Goal: Navigation & Orientation: Find specific page/section

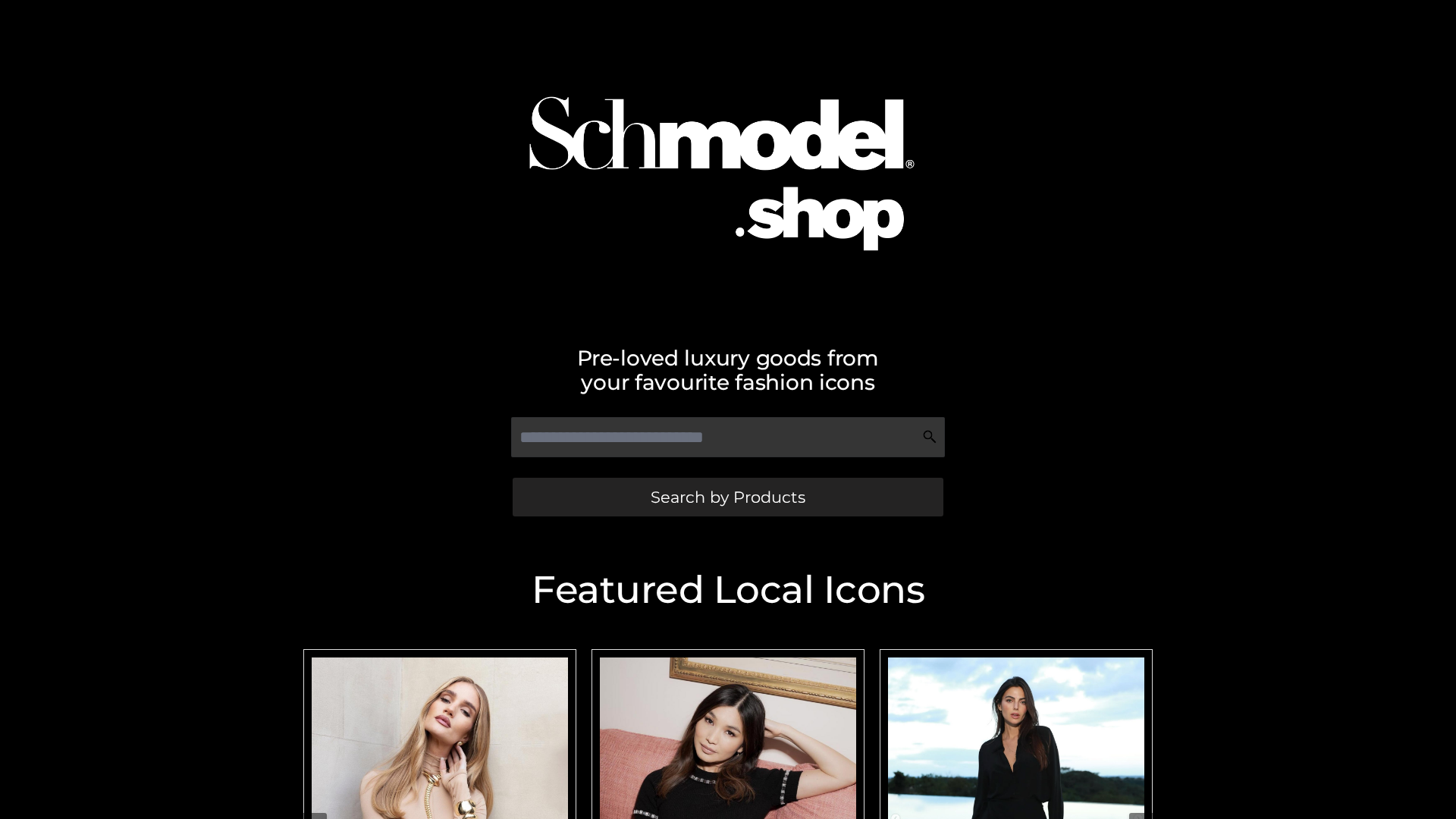
click at [728, 497] on span "Search by Products" at bounding box center [728, 497] width 155 height 16
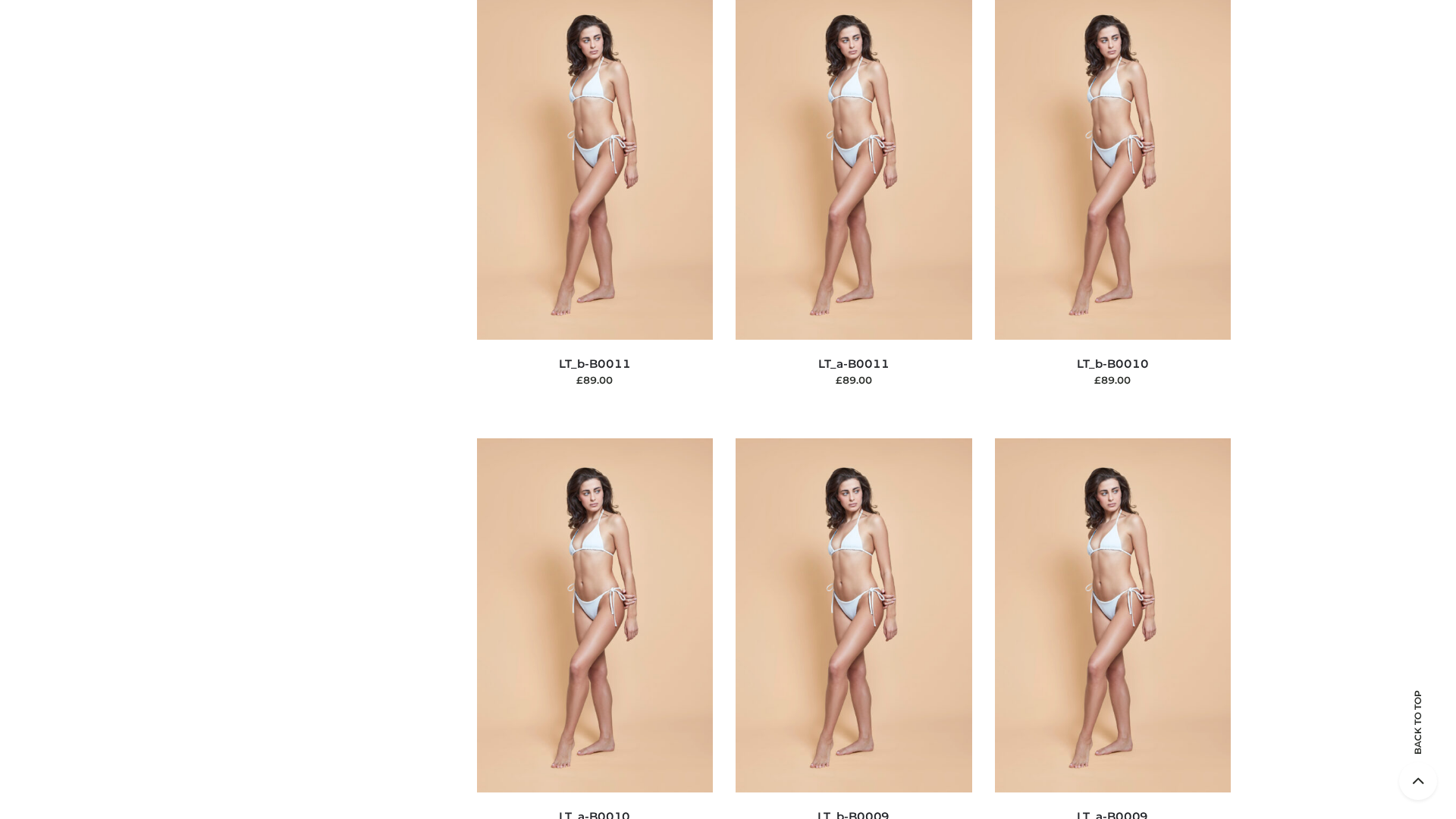
scroll to position [6811, 0]
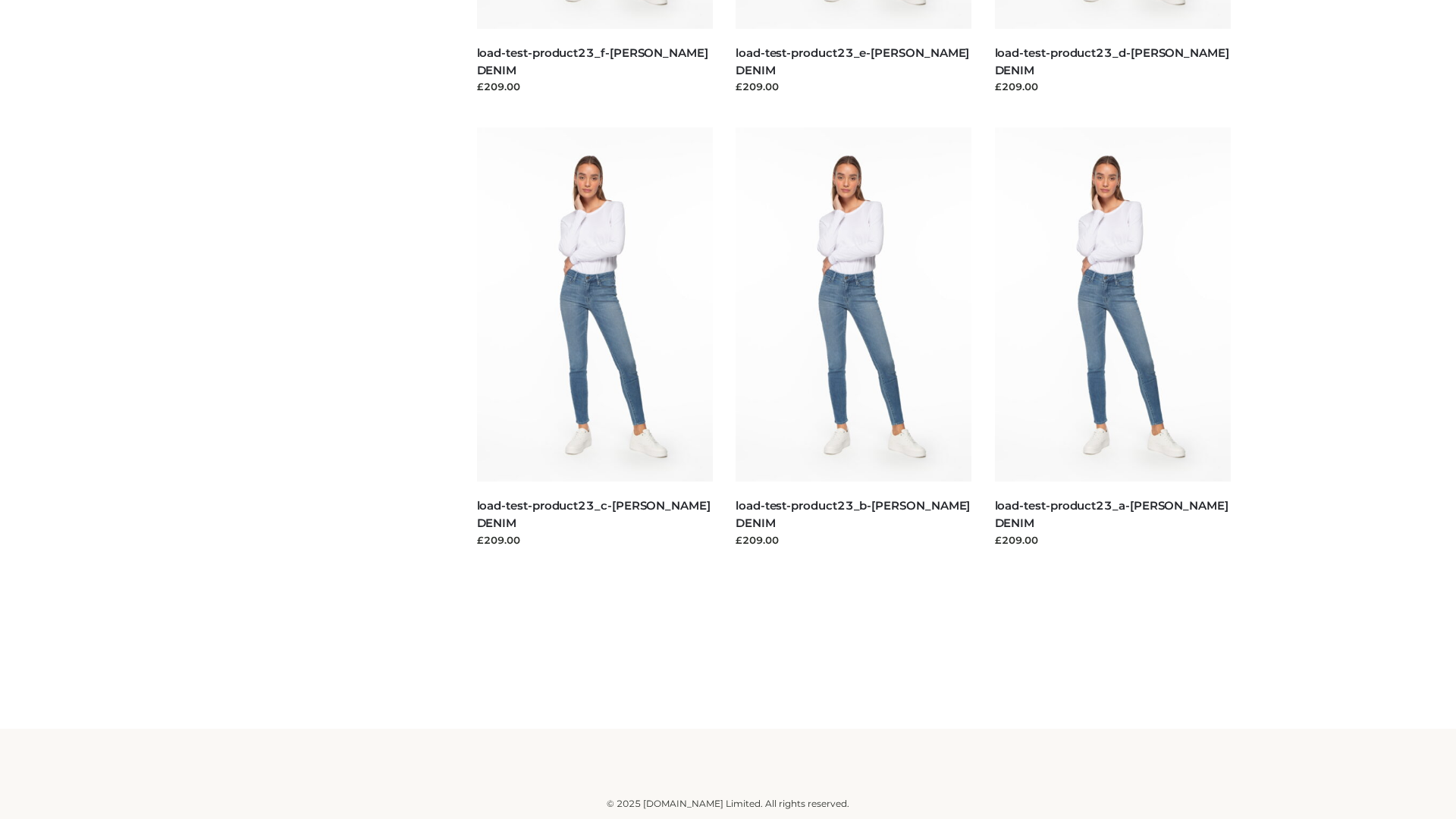
scroll to position [1330, 0]
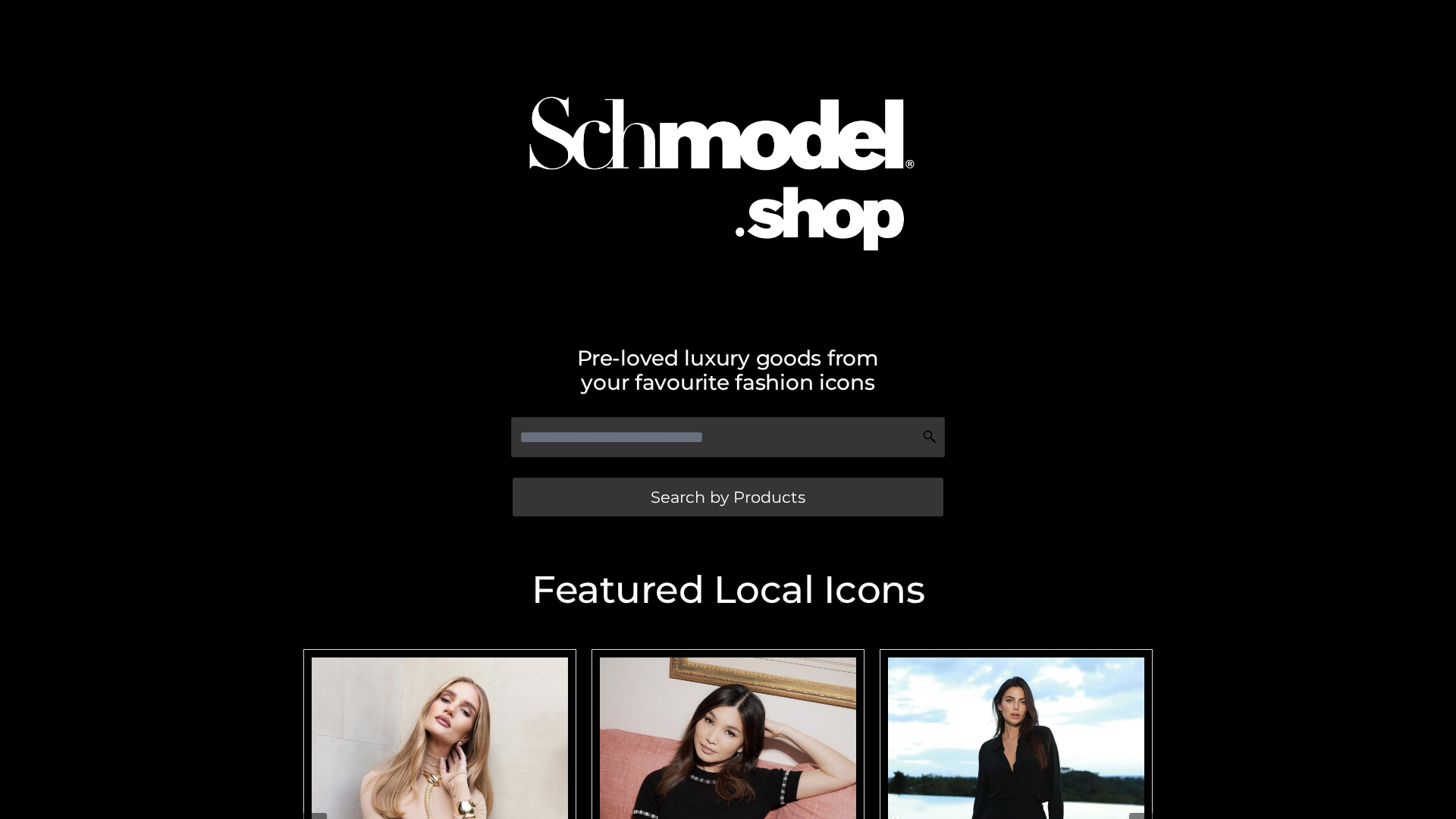
click at [728, 497] on span "Search by Products" at bounding box center [728, 497] width 155 height 16
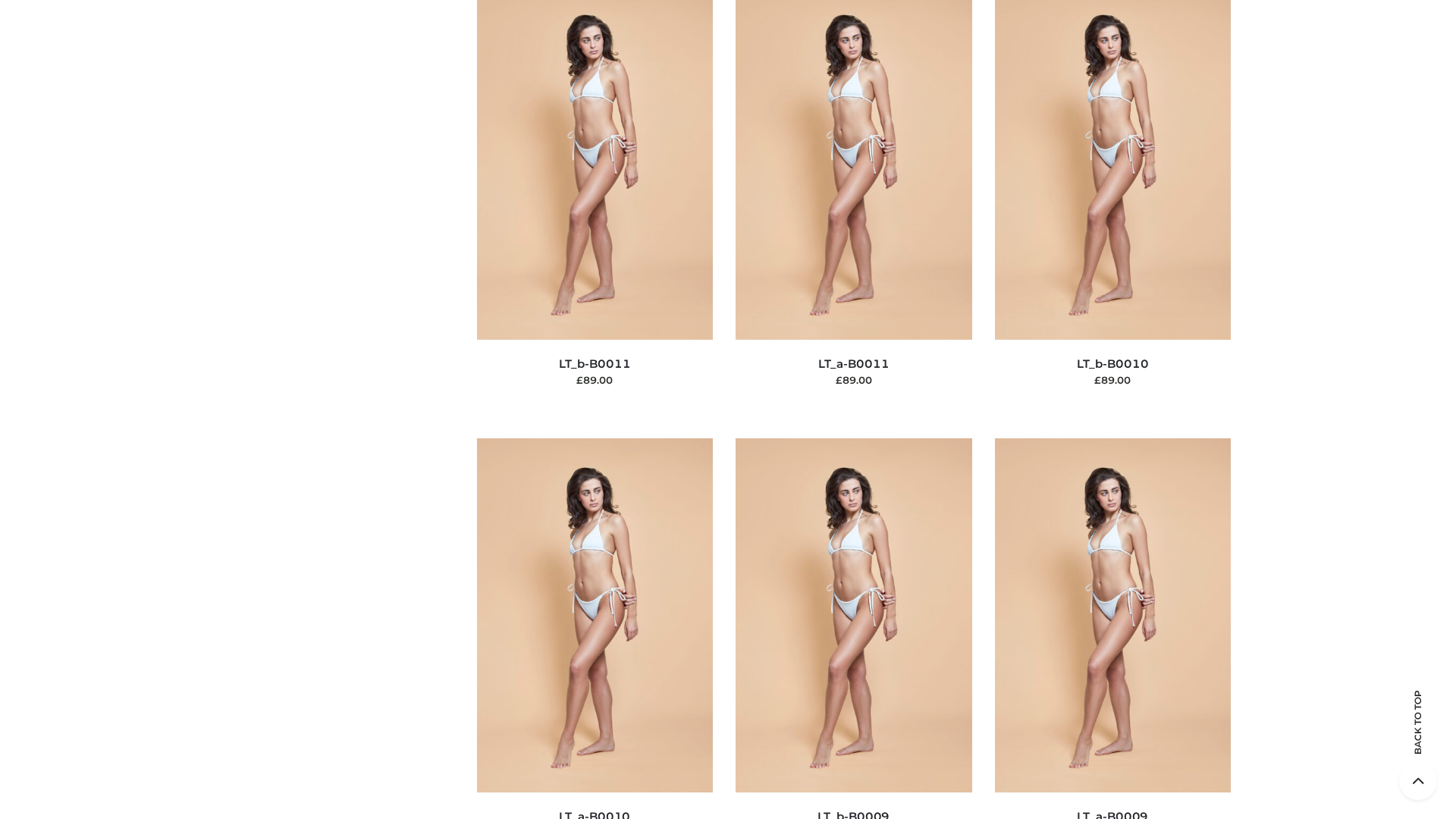
scroll to position [6811, 0]
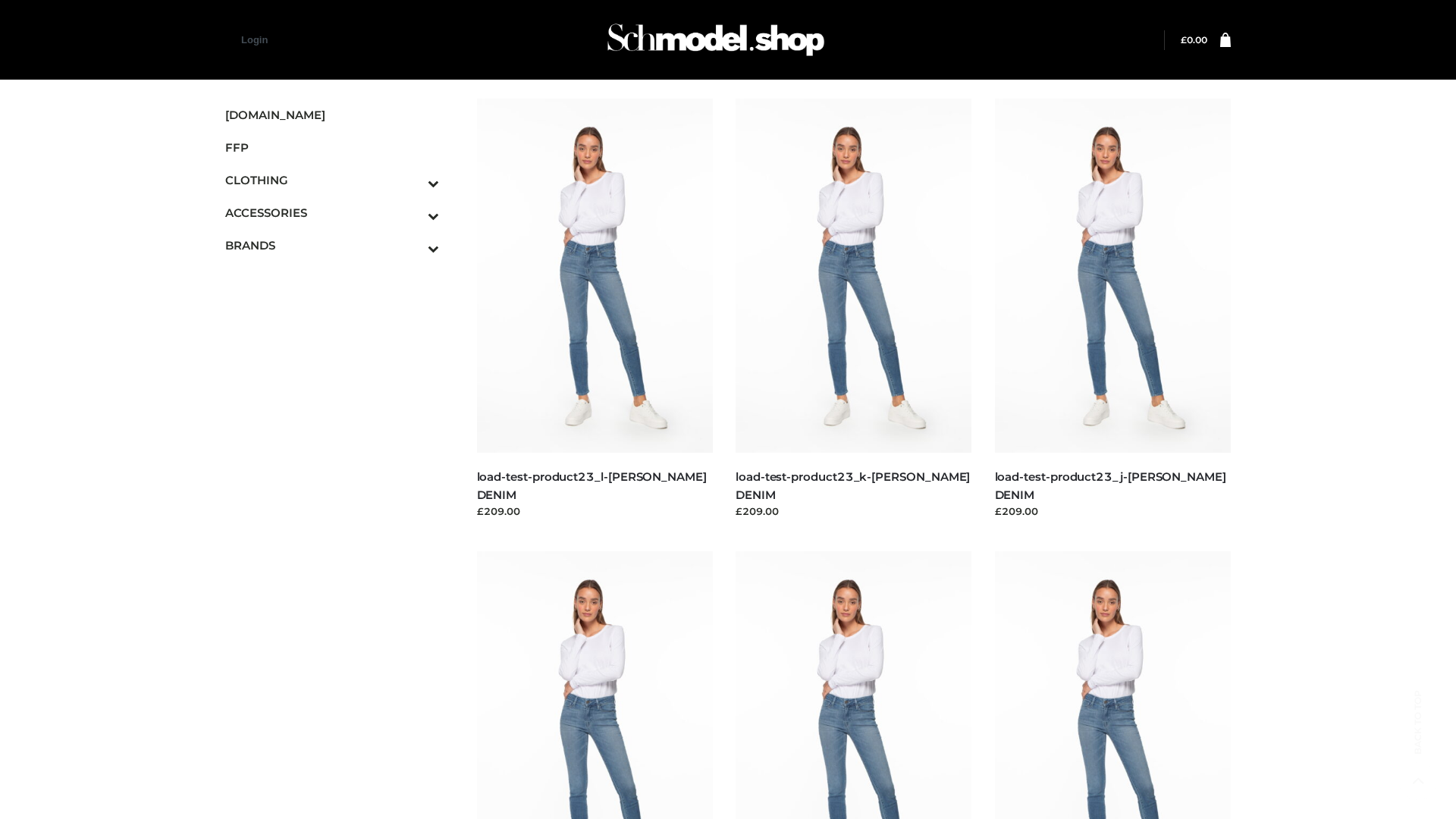
scroll to position [1330, 0]
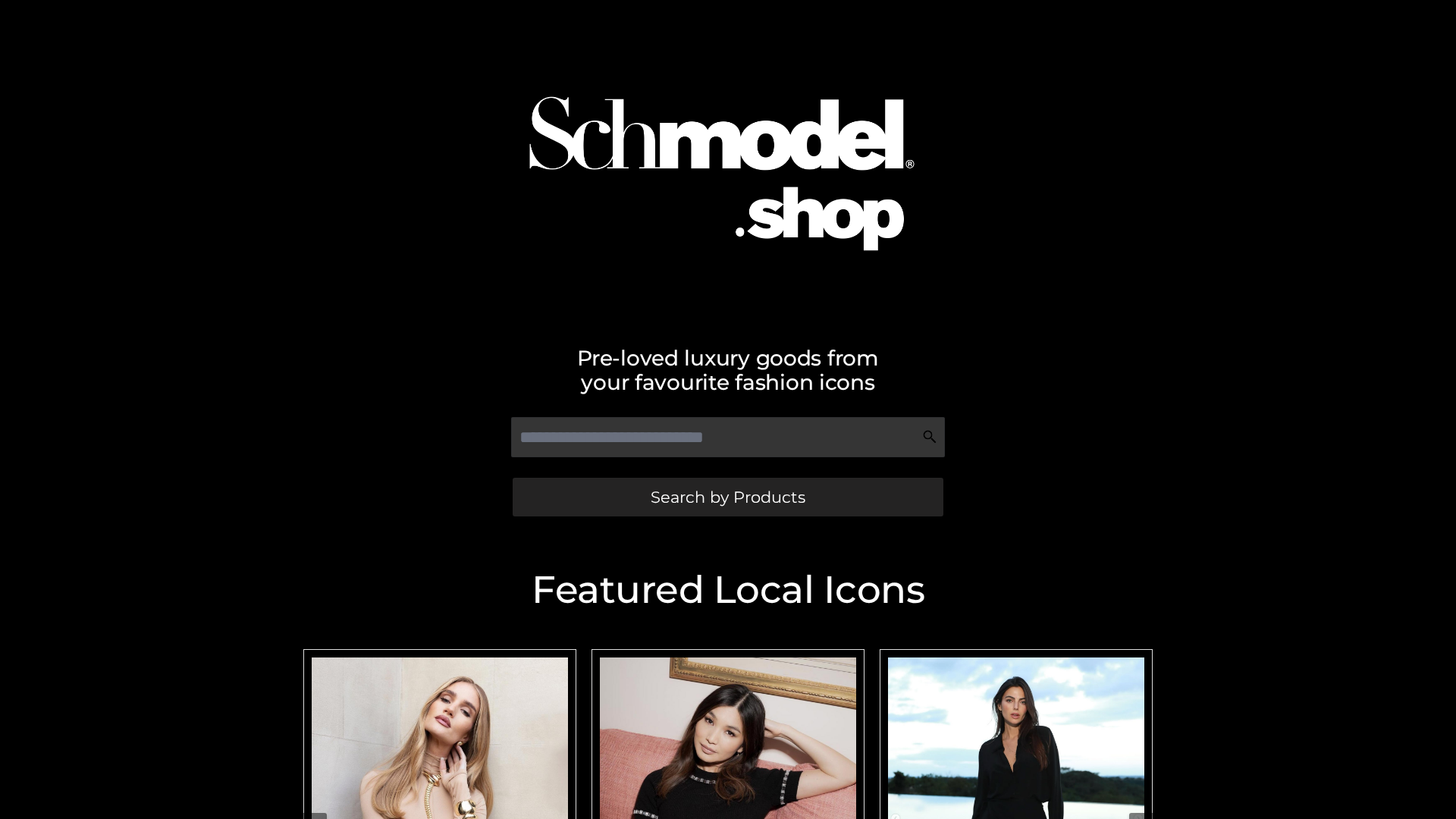
click at [728, 497] on span "Search by Products" at bounding box center [728, 497] width 155 height 16
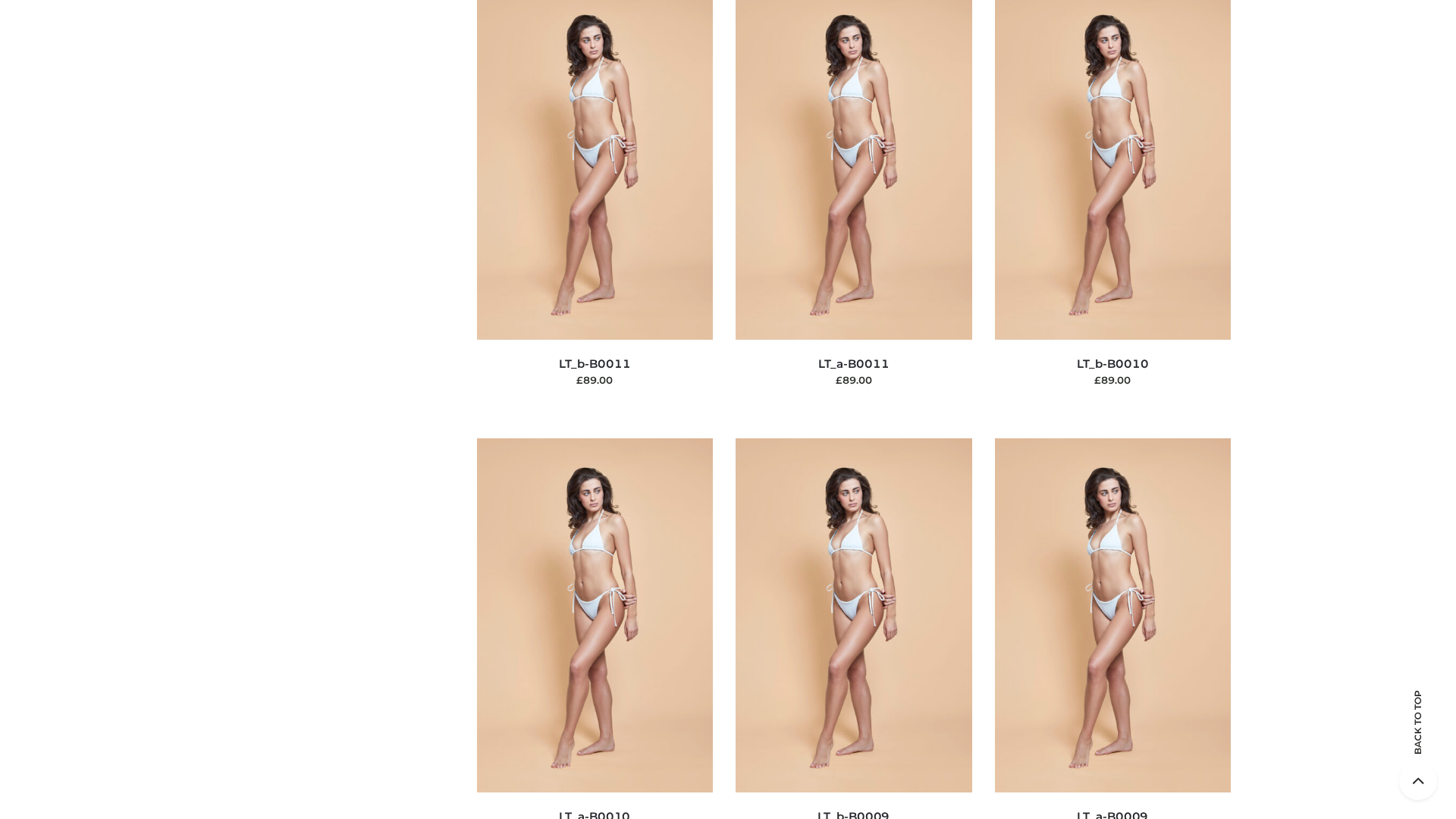
scroll to position [6811, 0]
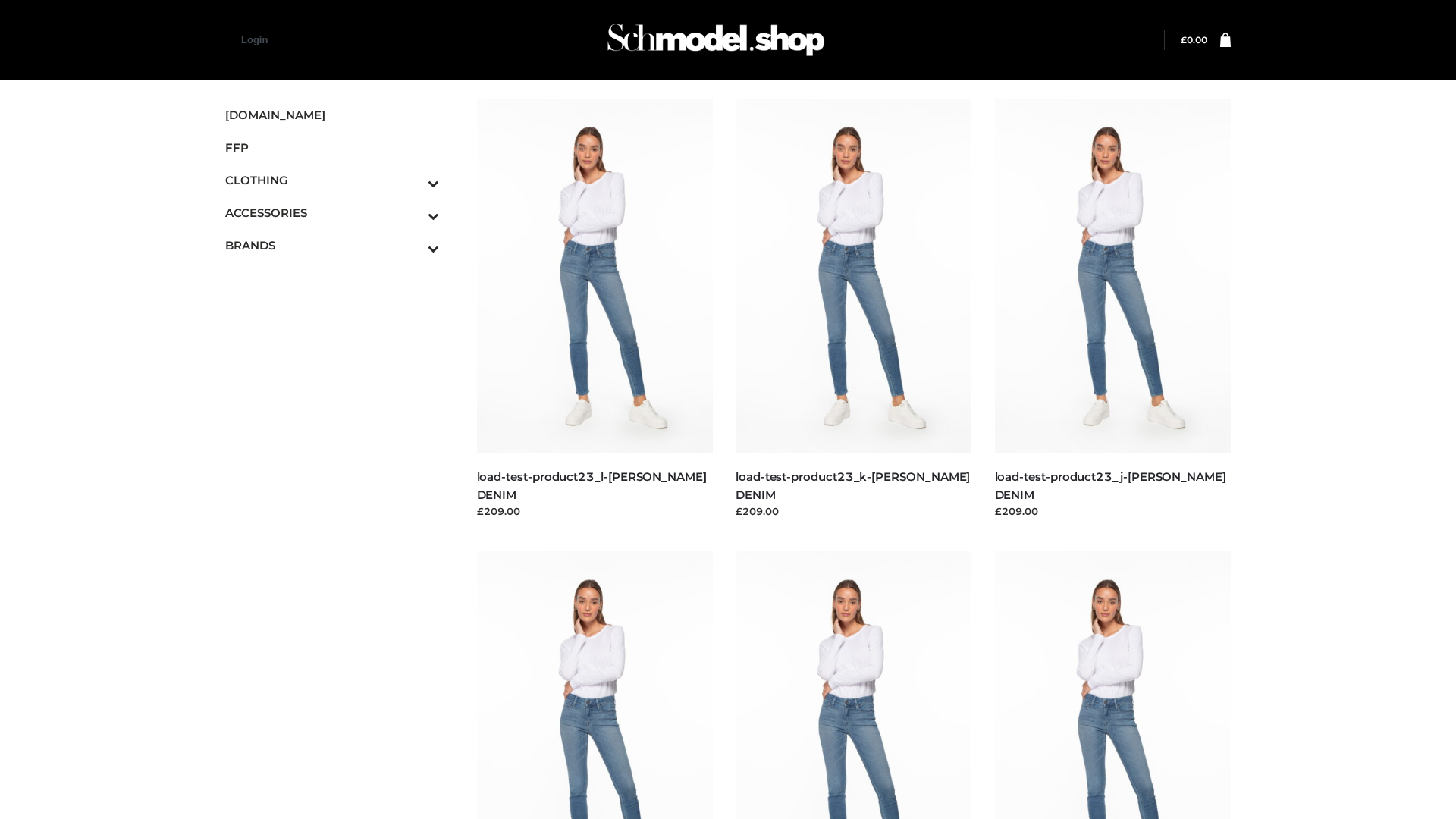
scroll to position [1330, 0]
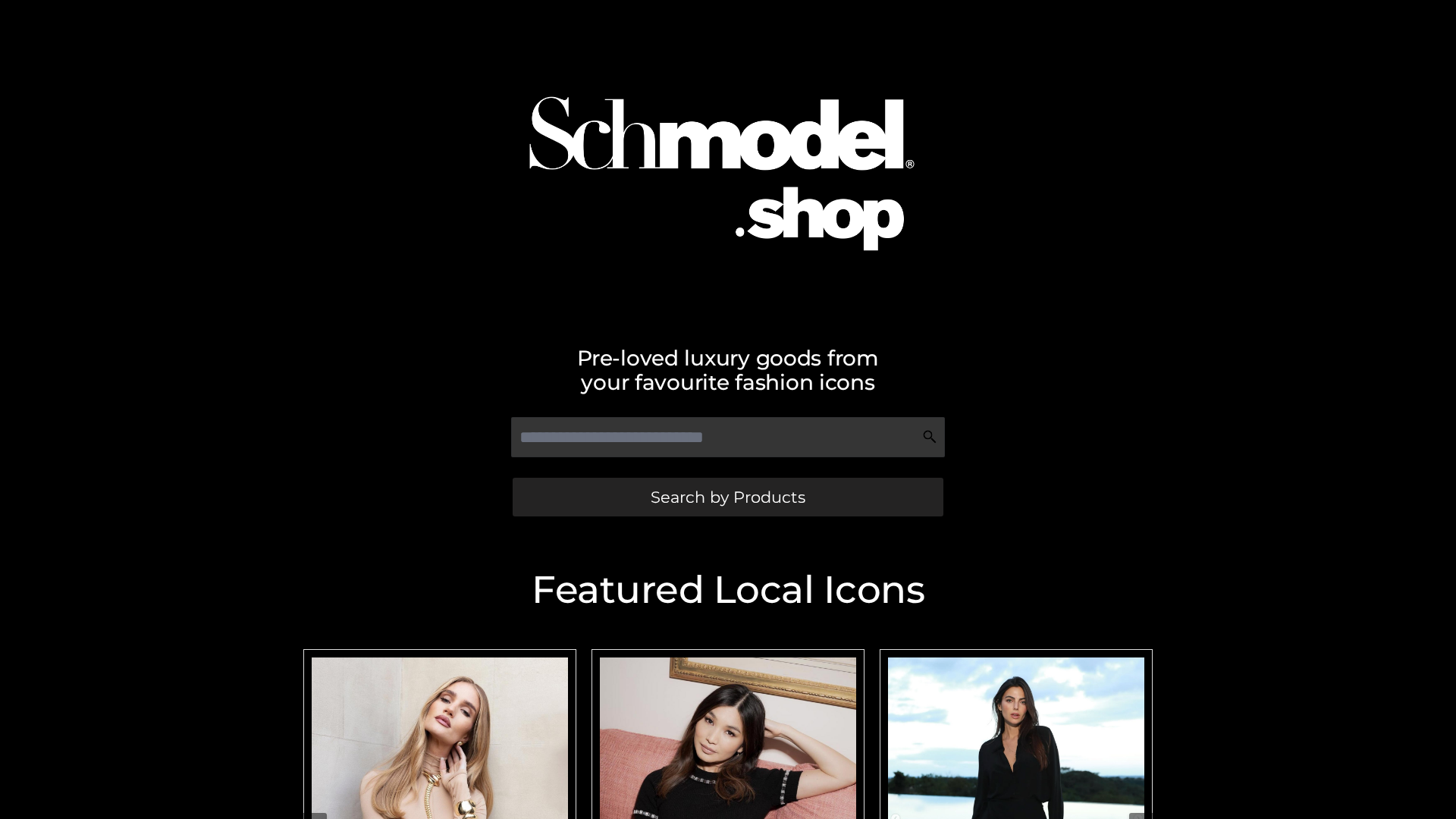
click at [728, 497] on span "Search by Products" at bounding box center [728, 497] width 155 height 16
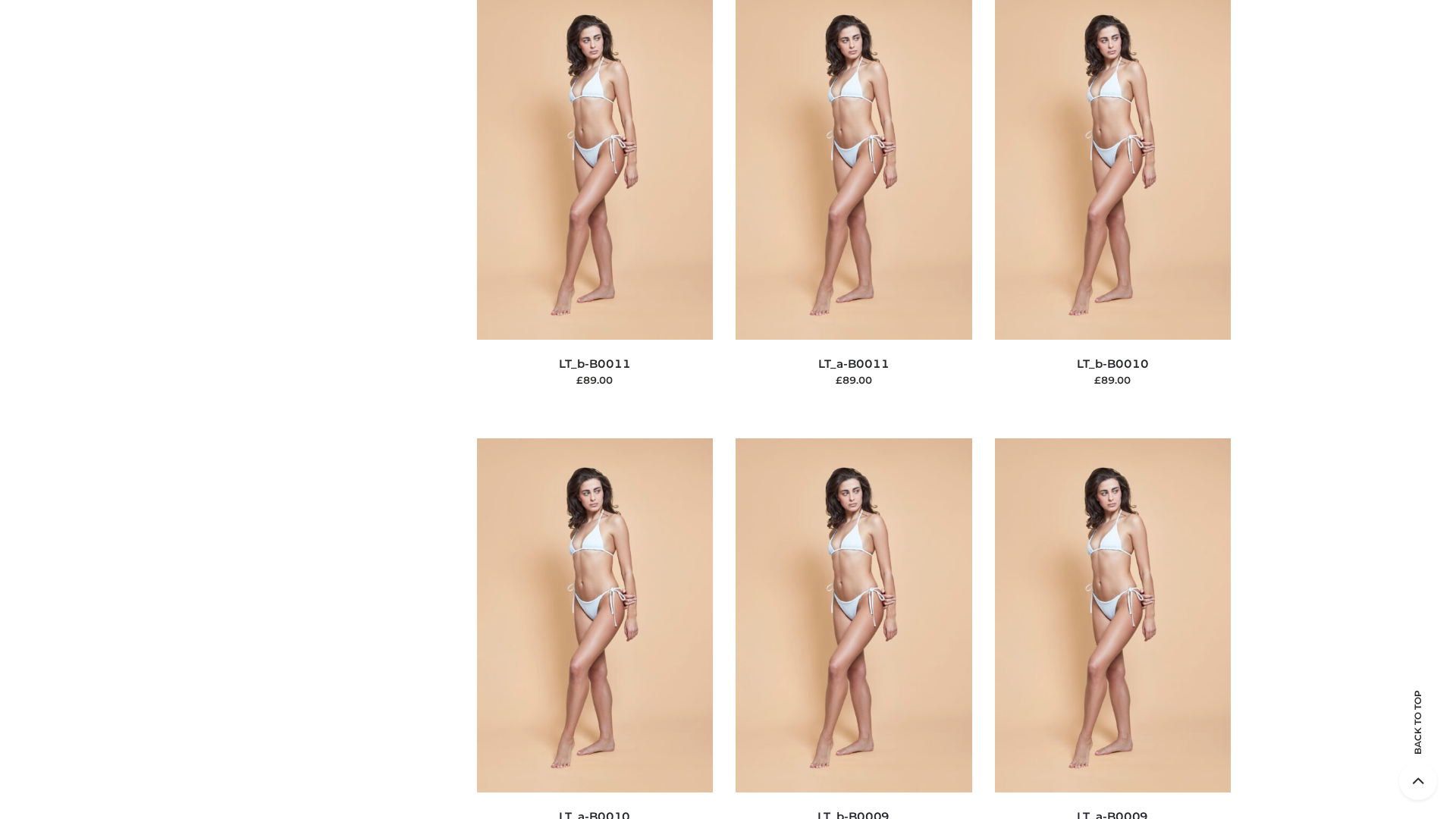
scroll to position [6811, 0]
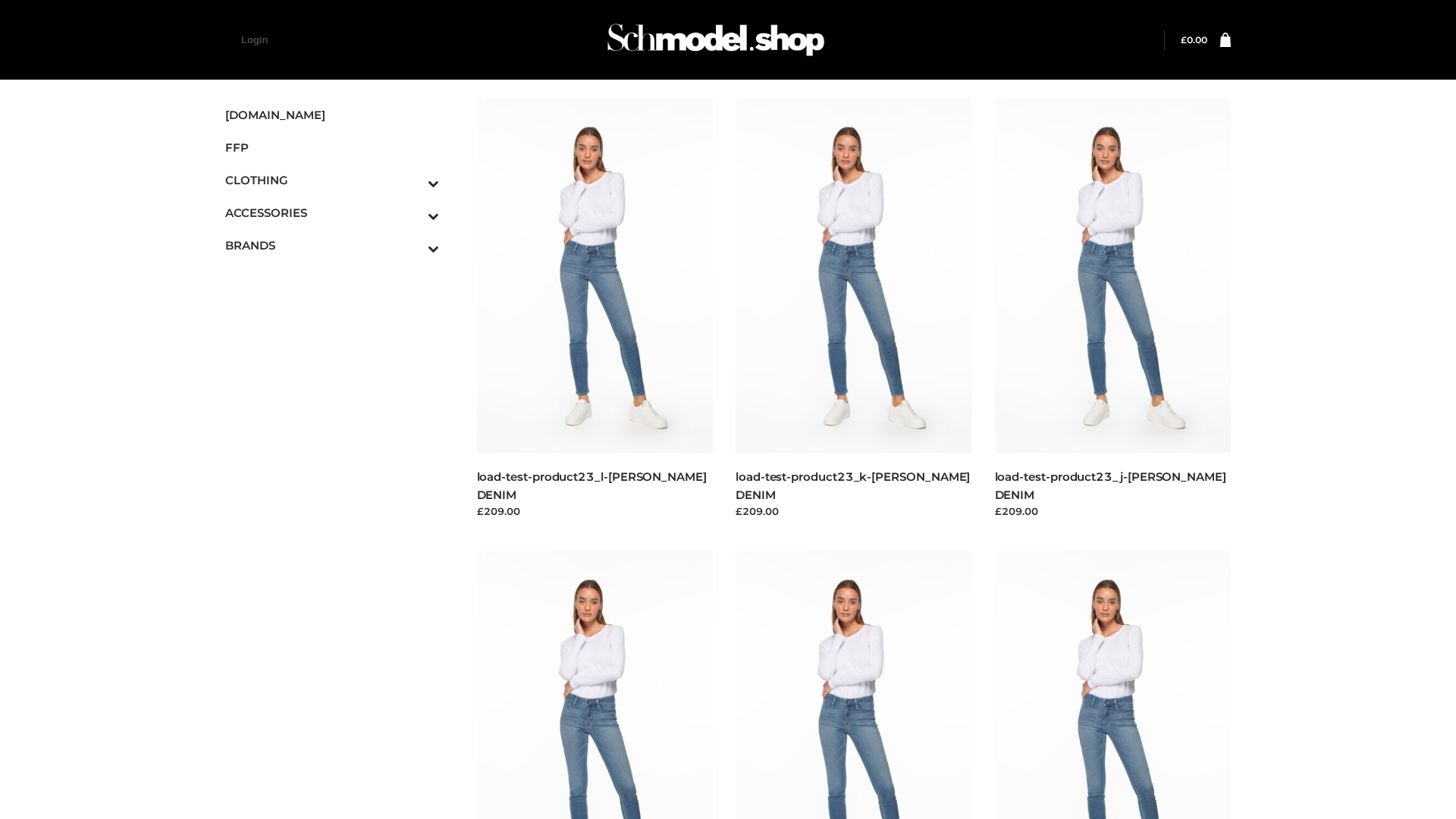
scroll to position [1330, 0]
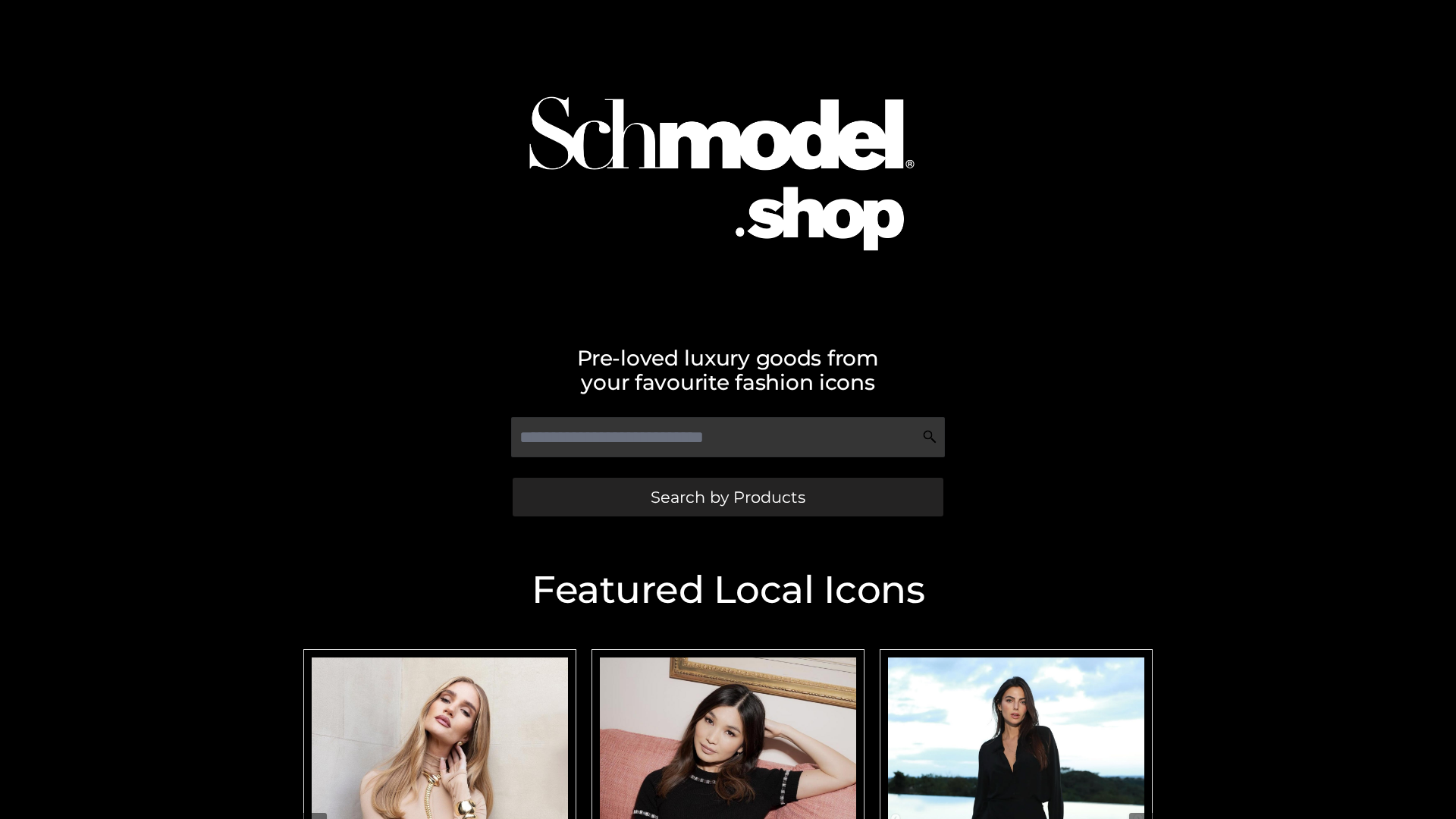
click at [728, 497] on span "Search by Products" at bounding box center [728, 497] width 155 height 16
